Goal: Task Accomplishment & Management: Use online tool/utility

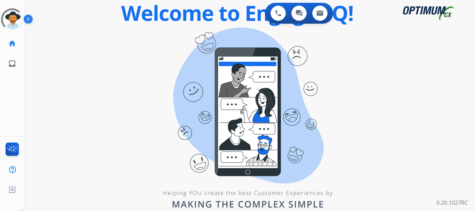
click at [163, 46] on div "swap_horiz Break voice bridge close_fullscreen Connect 3-Way Call merge_type Se…" at bounding box center [241, 41] width 434 height 33
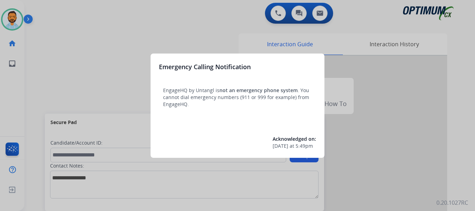
click at [65, 73] on div at bounding box center [237, 105] width 475 height 211
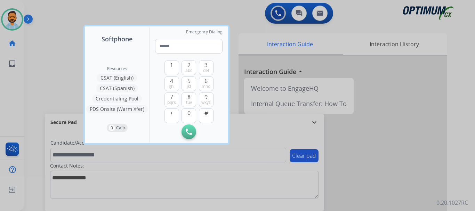
click at [56, 72] on div at bounding box center [237, 105] width 475 height 211
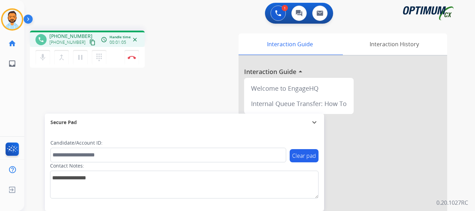
click at [88, 46] on button "content_copy" at bounding box center [92, 42] width 8 height 8
click at [131, 58] on img at bounding box center [131, 57] width 8 height 3
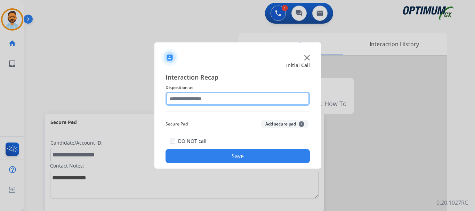
click at [224, 100] on input "text" at bounding box center [237, 99] width 144 height 14
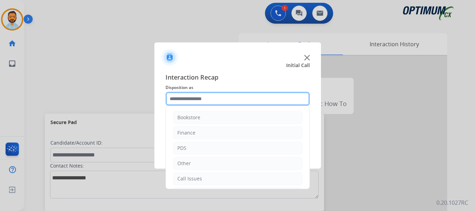
scroll to position [47, 0]
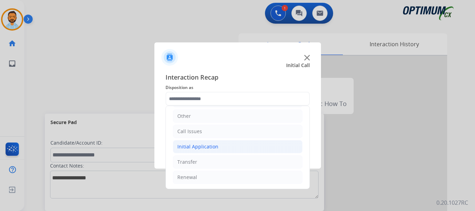
click at [222, 149] on li "Initial Application" at bounding box center [238, 146] width 130 height 13
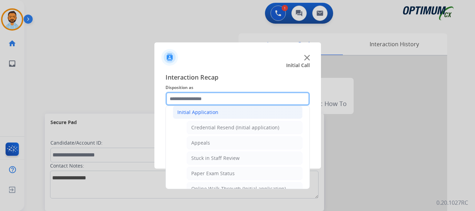
scroll to position [82, 0]
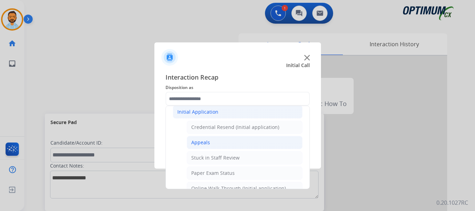
click at [214, 142] on li "Appeals" at bounding box center [245, 142] width 116 height 13
type input "*******"
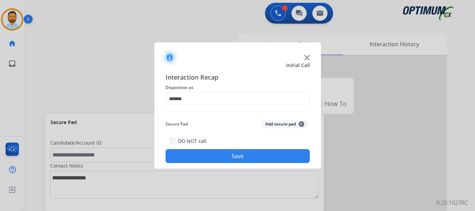
click at [219, 154] on button "Save" at bounding box center [237, 156] width 144 height 14
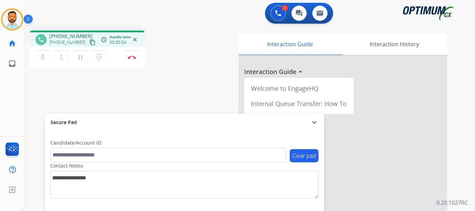
click at [89, 43] on mat-icon "content_copy" at bounding box center [92, 42] width 6 height 6
click at [130, 58] on img at bounding box center [131, 57] width 8 height 3
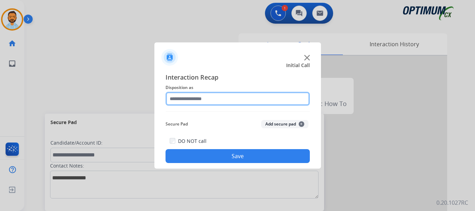
click at [239, 97] on input "text" at bounding box center [237, 99] width 144 height 14
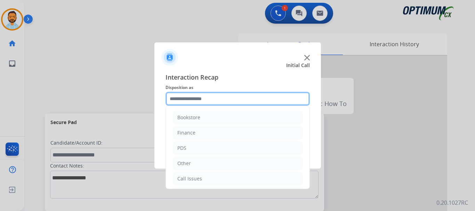
scroll to position [47, 0]
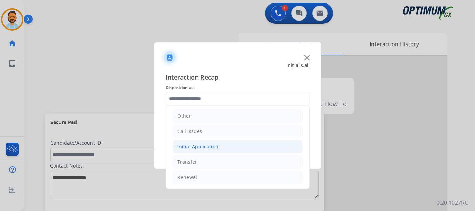
click at [227, 151] on li "Initial Application" at bounding box center [238, 146] width 130 height 13
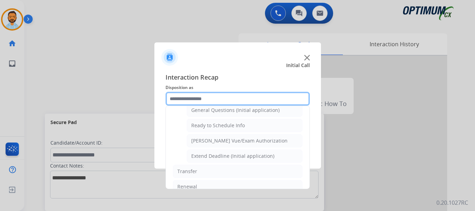
scroll to position [412, 0]
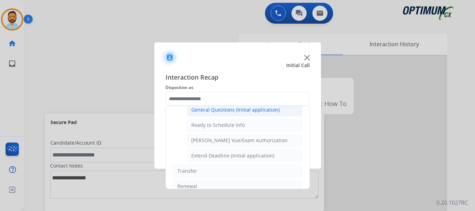
click at [238, 114] on li "General Questions (Initial application)" at bounding box center [245, 109] width 116 height 13
type input "**********"
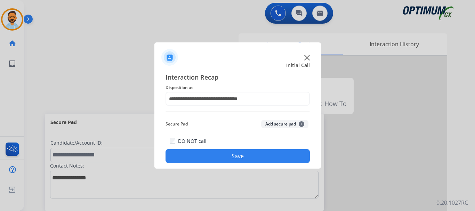
click at [233, 159] on button "Save" at bounding box center [237, 156] width 144 height 14
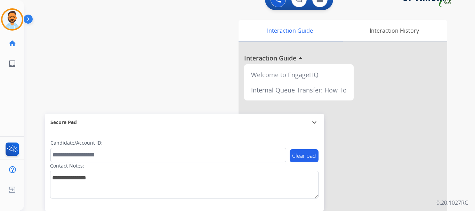
scroll to position [29, 0]
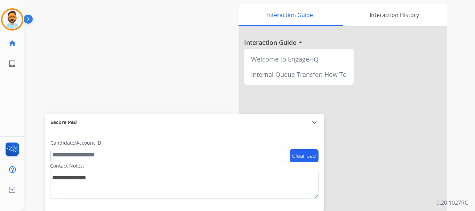
drag, startPoint x: 130, startPoint y: 96, endPoint x: 77, endPoint y: 75, distance: 57.3
click at [77, 75] on div "swap_horiz Break voice bridge close_fullscreen Connect 3-Way Call merge_type Se…" at bounding box center [241, 141] width 434 height 290
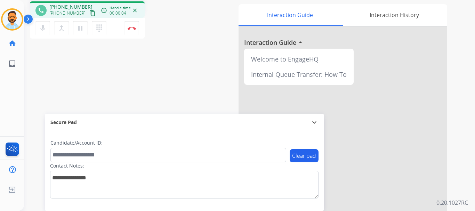
click at [89, 14] on mat-icon "content_copy" at bounding box center [92, 13] width 6 height 6
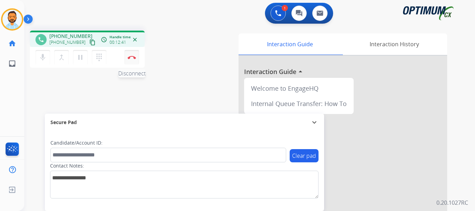
click at [131, 30] on div "phone +17203087976 +17203087976 content_copy access_time Call metrics Queue 00:…" at bounding box center [241, 170] width 434 height 290
click at [131, 59] on img at bounding box center [131, 57] width 8 height 3
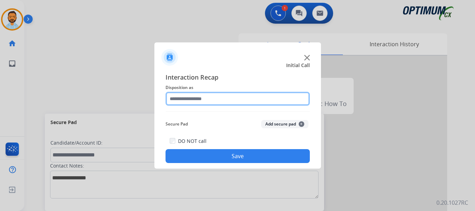
click at [194, 104] on input "text" at bounding box center [237, 99] width 144 height 14
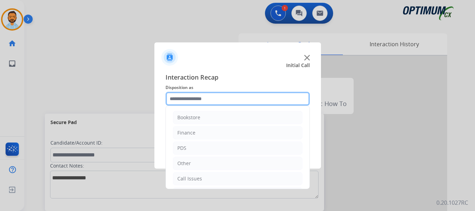
scroll to position [47, 0]
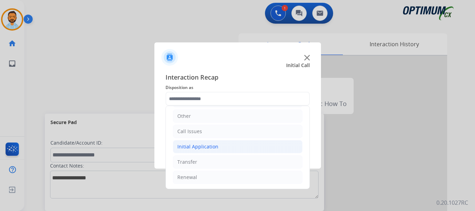
click at [225, 148] on li "Initial Application" at bounding box center [238, 146] width 130 height 13
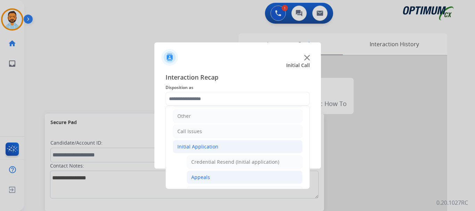
click at [215, 176] on li "Appeals" at bounding box center [245, 177] width 116 height 13
type input "*******"
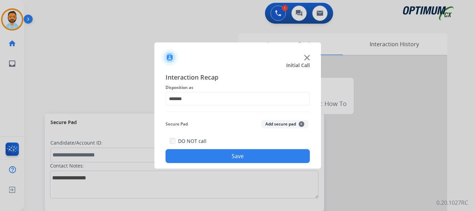
click at [227, 154] on button "Save" at bounding box center [237, 156] width 144 height 14
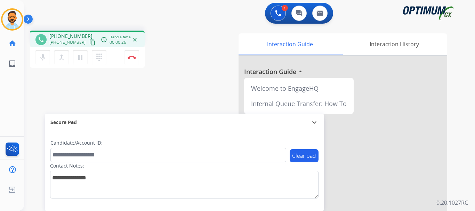
click at [89, 41] on mat-icon "content_copy" at bounding box center [92, 42] width 6 height 6
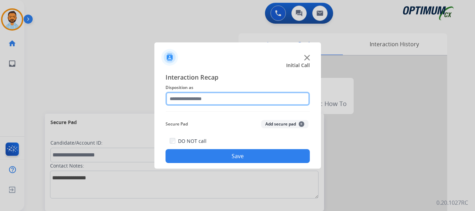
click at [190, 96] on input "text" at bounding box center [237, 99] width 144 height 14
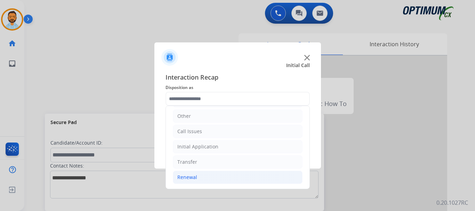
click at [212, 174] on li "Renewal" at bounding box center [238, 177] width 130 height 13
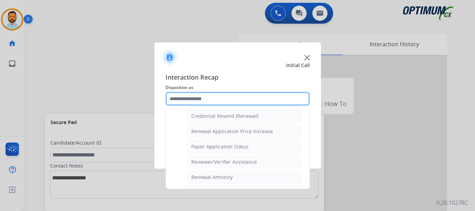
scroll to position [222, 0]
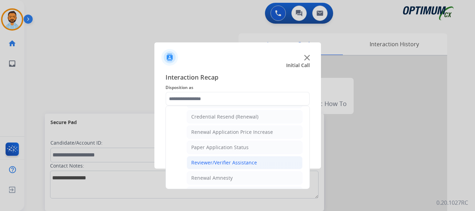
click at [243, 162] on div "Reviewer/Verifier Assistance" at bounding box center [224, 162] width 66 height 7
type input "**********"
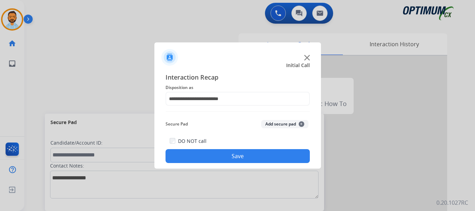
click at [242, 158] on button "Save" at bounding box center [237, 156] width 144 height 14
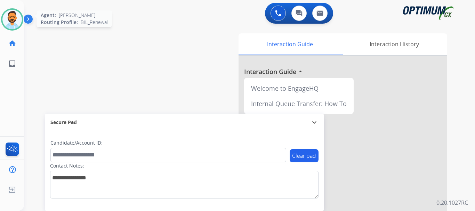
click at [15, 28] on img at bounding box center [11, 19] width 19 height 19
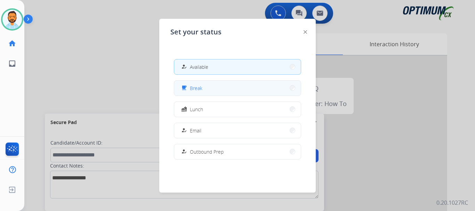
click at [189, 89] on div "free_breakfast" at bounding box center [185, 88] width 10 height 8
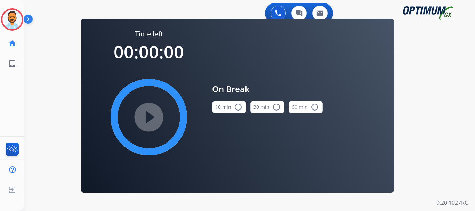
click at [239, 107] on mat-icon "radio_button_unchecked" at bounding box center [238, 107] width 8 height 8
click at [153, 113] on mat-icon "play_circle_filled" at bounding box center [149, 117] width 8 height 8
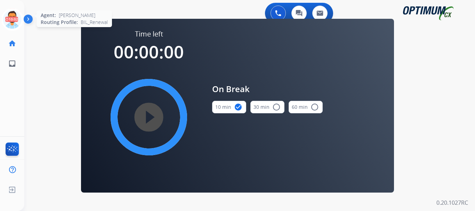
click at [15, 10] on circle at bounding box center [12, 19] width 20 height 20
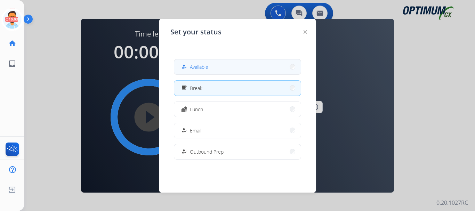
click at [220, 74] on div "how_to_reg Available" at bounding box center [237, 67] width 127 height 16
click at [217, 60] on button "how_to_reg Available" at bounding box center [237, 66] width 126 height 15
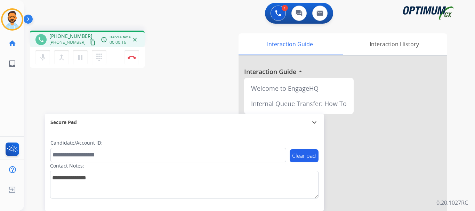
click at [89, 39] on mat-icon "content_copy" at bounding box center [92, 42] width 6 height 6
click at [89, 42] on mat-icon "content_copy" at bounding box center [92, 42] width 6 height 6
click at [131, 58] on img at bounding box center [131, 57] width 8 height 3
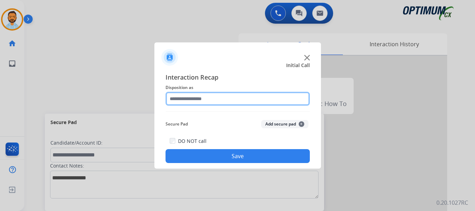
click at [201, 100] on input "text" at bounding box center [237, 99] width 144 height 14
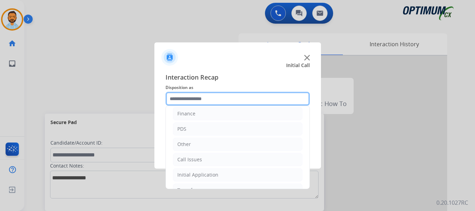
scroll to position [23, 0]
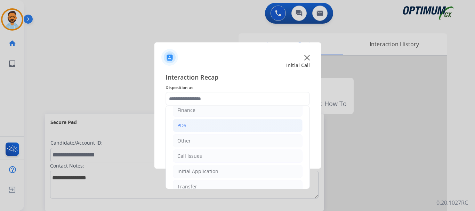
click at [205, 128] on li "PDS" at bounding box center [238, 125] width 130 height 13
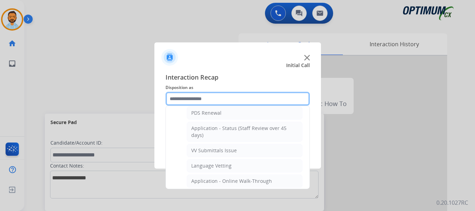
scroll to position [104, 0]
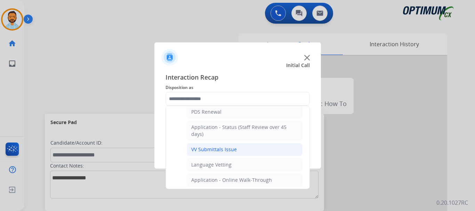
click at [238, 148] on li "VV Submittals Issue" at bounding box center [245, 149] width 116 height 13
type input "**********"
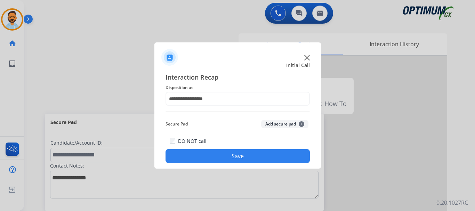
click at [262, 155] on button "Save" at bounding box center [237, 156] width 144 height 14
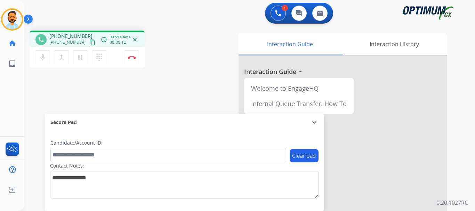
click at [89, 42] on mat-icon "content_copy" at bounding box center [92, 42] width 6 height 6
click at [132, 59] on button "Disconnect" at bounding box center [131, 57] width 15 height 15
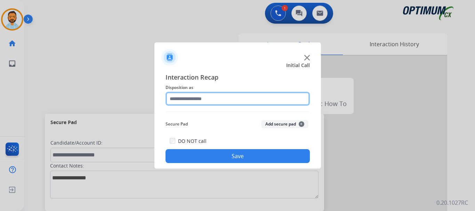
click at [191, 100] on input "text" at bounding box center [237, 99] width 144 height 14
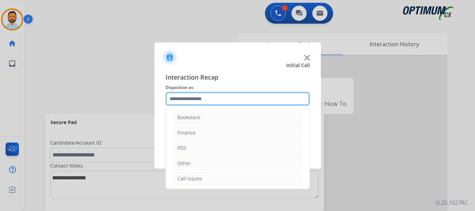
scroll to position [47, 0]
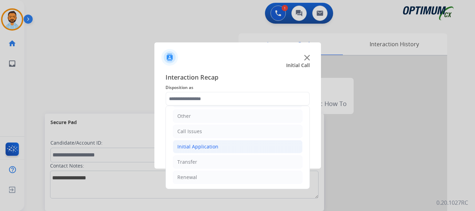
click at [208, 149] on div "Initial Application" at bounding box center [197, 146] width 41 height 7
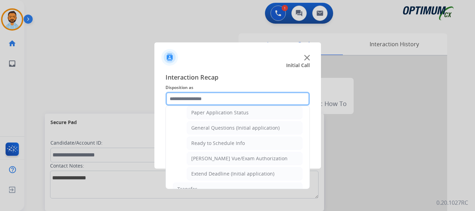
scroll to position [389, 0]
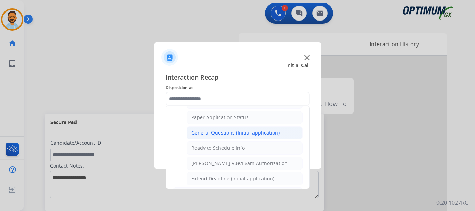
click at [228, 135] on div "General Questions (Initial application)" at bounding box center [235, 132] width 88 height 7
type input "**********"
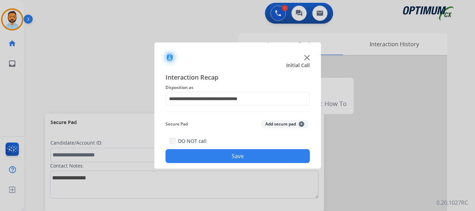
click at [214, 158] on button "Save" at bounding box center [237, 156] width 144 height 14
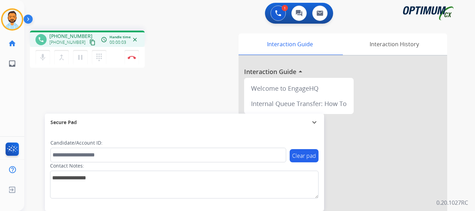
click at [89, 43] on mat-icon "content_copy" at bounding box center [92, 42] width 6 height 6
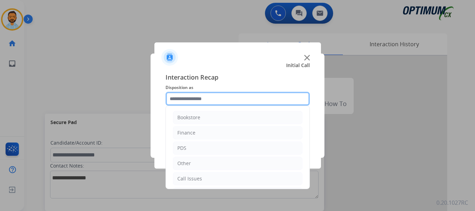
click at [201, 96] on input "text" at bounding box center [237, 99] width 144 height 14
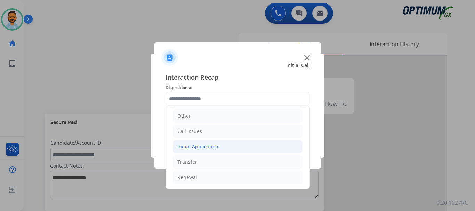
click at [211, 153] on li "Initial Application" at bounding box center [238, 146] width 130 height 13
click at [227, 162] on div "Credential Resend (Initial application)" at bounding box center [235, 161] width 88 height 7
type input "**********"
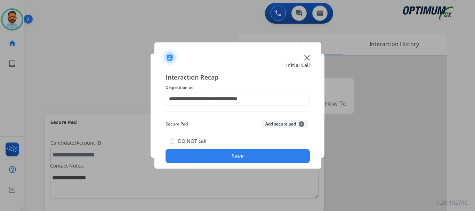
click at [226, 156] on button "Save" at bounding box center [237, 156] width 144 height 14
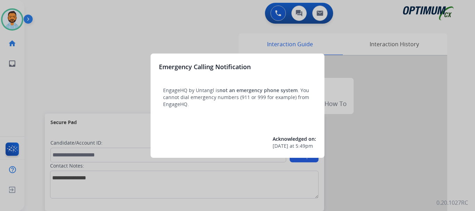
click at [88, 69] on div at bounding box center [237, 105] width 475 height 211
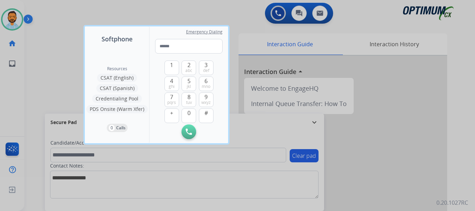
click at [47, 73] on div at bounding box center [237, 105] width 475 height 211
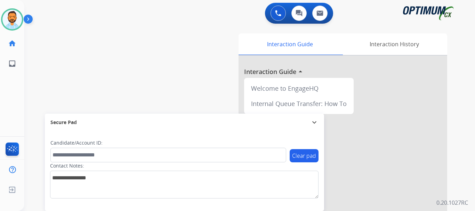
click at [27, 19] on img at bounding box center [30, 20] width 12 height 13
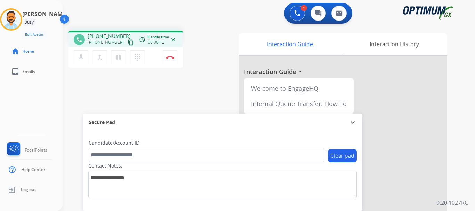
click at [127, 42] on button "content_copy" at bounding box center [130, 42] width 8 height 8
click at [167, 60] on button "Disconnect" at bounding box center [170, 57] width 15 height 15
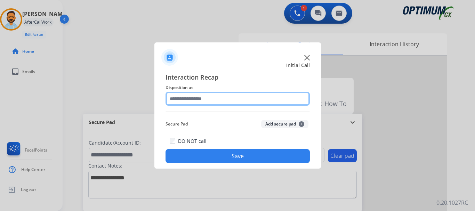
click at [242, 102] on input "text" at bounding box center [237, 99] width 144 height 14
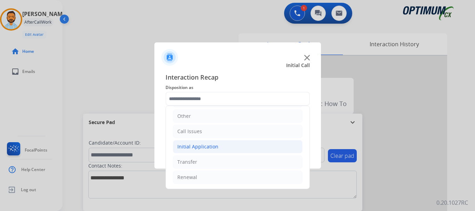
click at [242, 148] on li "Initial Application" at bounding box center [238, 146] width 130 height 13
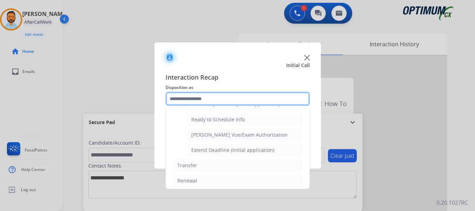
scroll to position [421, 0]
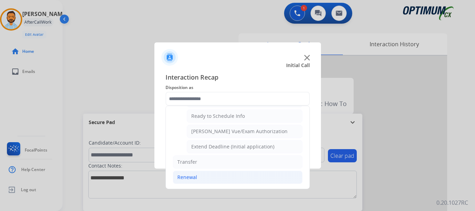
click at [209, 179] on li "Renewal" at bounding box center [238, 177] width 130 height 13
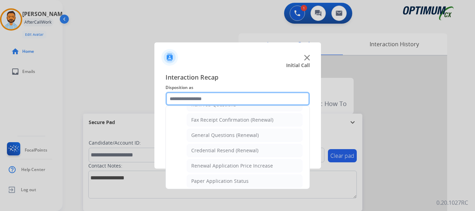
scroll to position [186, 0]
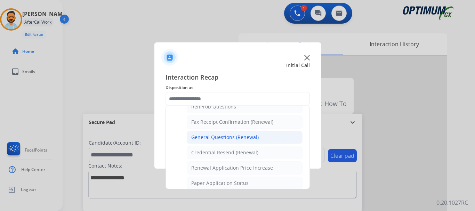
click at [241, 136] on div "General Questions (Renewal)" at bounding box center [224, 137] width 67 height 7
type input "**********"
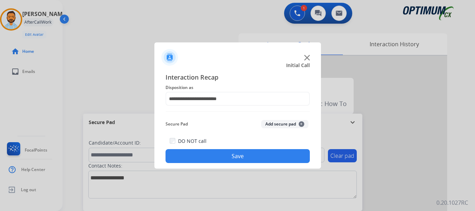
click at [232, 159] on button "Save" at bounding box center [237, 156] width 144 height 14
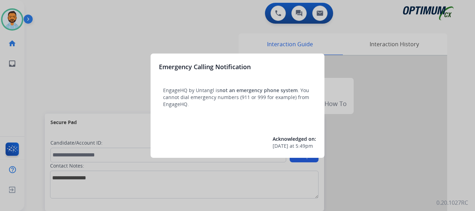
click at [39, 60] on div at bounding box center [237, 105] width 475 height 211
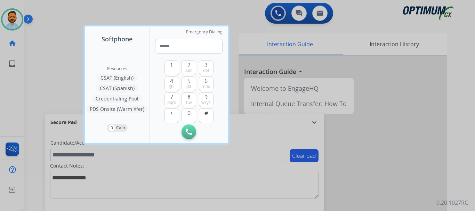
click at [42, 61] on div at bounding box center [237, 105] width 475 height 211
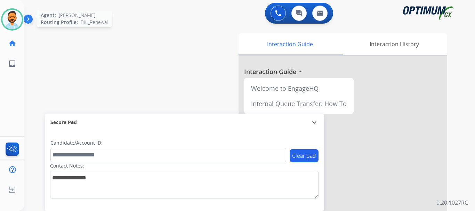
click at [14, 22] on img at bounding box center [11, 19] width 19 height 19
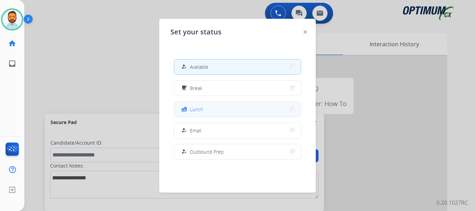
click at [200, 109] on span "Lunch" at bounding box center [196, 109] width 13 height 7
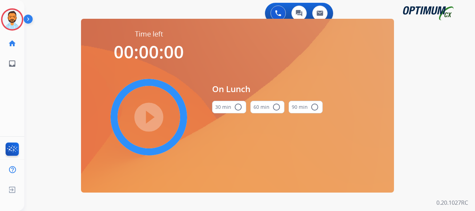
click at [238, 107] on mat-icon "radio_button_unchecked" at bounding box center [238, 107] width 8 height 8
click at [145, 115] on mat-icon "play_circle_filled" at bounding box center [149, 117] width 8 height 8
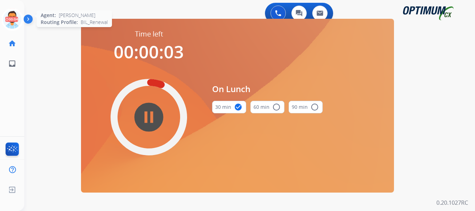
click at [7, 20] on icon at bounding box center [12, 19] width 23 height 23
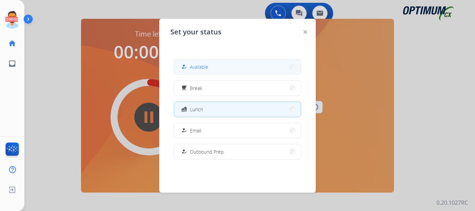
click at [191, 63] on button "how_to_reg Available" at bounding box center [237, 66] width 126 height 15
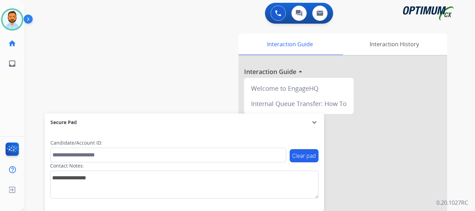
click at [27, 19] on img at bounding box center [30, 20] width 12 height 13
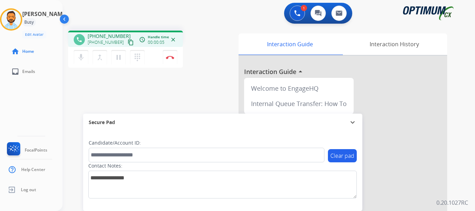
click at [127, 43] on mat-icon "content_copy" at bounding box center [130, 42] width 6 height 6
click at [167, 57] on img at bounding box center [170, 57] width 8 height 3
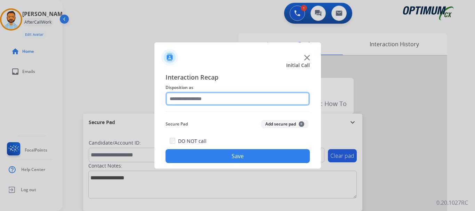
click at [246, 98] on input "text" at bounding box center [237, 99] width 144 height 14
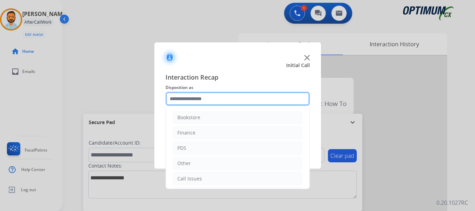
scroll to position [47, 0]
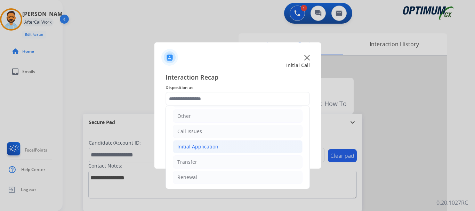
click at [211, 146] on div "Initial Application" at bounding box center [197, 146] width 41 height 7
click at [222, 163] on div "Credential Resend (Initial application)" at bounding box center [235, 161] width 88 height 7
type input "**********"
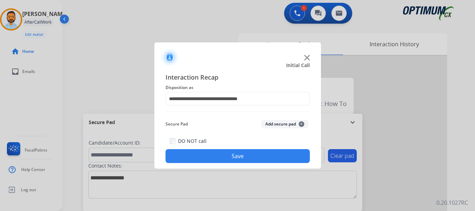
click at [222, 157] on button "Save" at bounding box center [237, 156] width 144 height 14
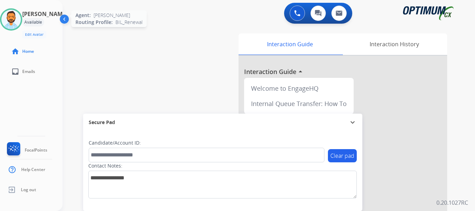
click at [15, 24] on img at bounding box center [10, 19] width 19 height 19
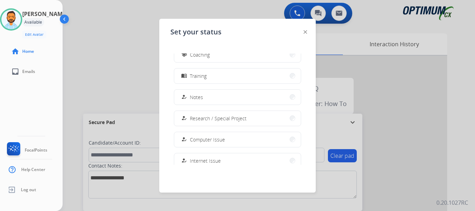
scroll to position [117, 0]
click at [223, 79] on button "menu_book Training" at bounding box center [237, 77] width 126 height 15
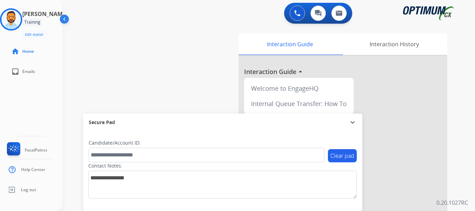
click at [378, 175] on div at bounding box center [342, 185] width 208 height 259
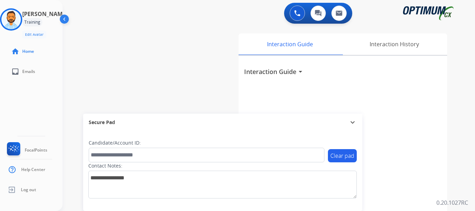
click at [156, 75] on div "swap_horiz Break voice bridge close_fullscreen Connect 3-Way Call merge_type Se…" at bounding box center [260, 170] width 395 height 290
